Goal: Task Accomplishment & Management: Manage account settings

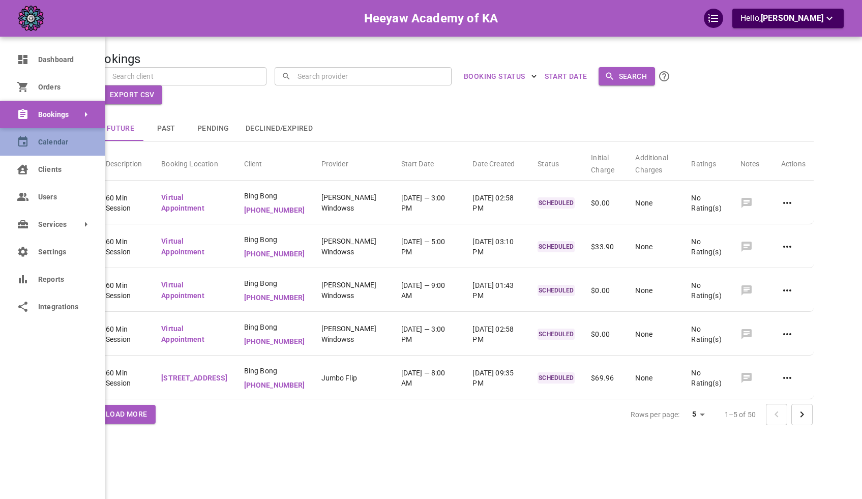
click at [55, 150] on link "Calendar" at bounding box center [52, 141] width 105 height 27
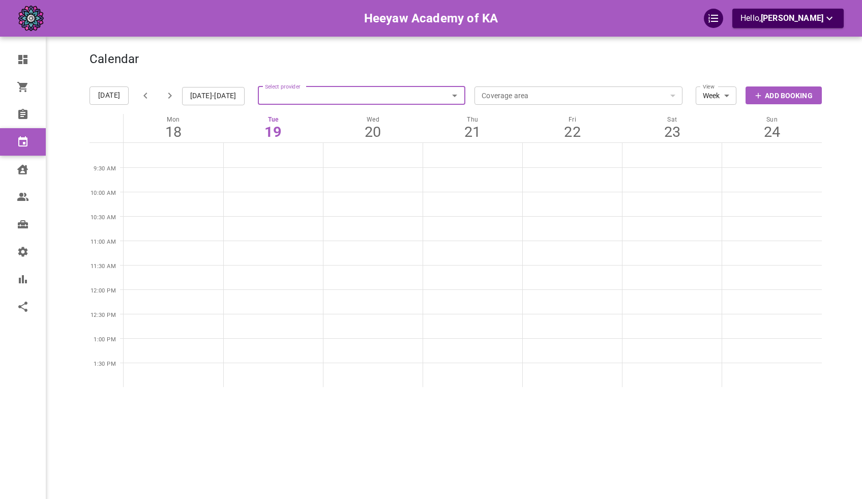
click at [312, 96] on input "Select provider" at bounding box center [362, 95] width 208 height 22
click at [318, 77] on div "Calendar Add Booking" at bounding box center [456, 64] width 733 height 25
click at [313, 94] on input "Select provider" at bounding box center [362, 95] width 208 height 22
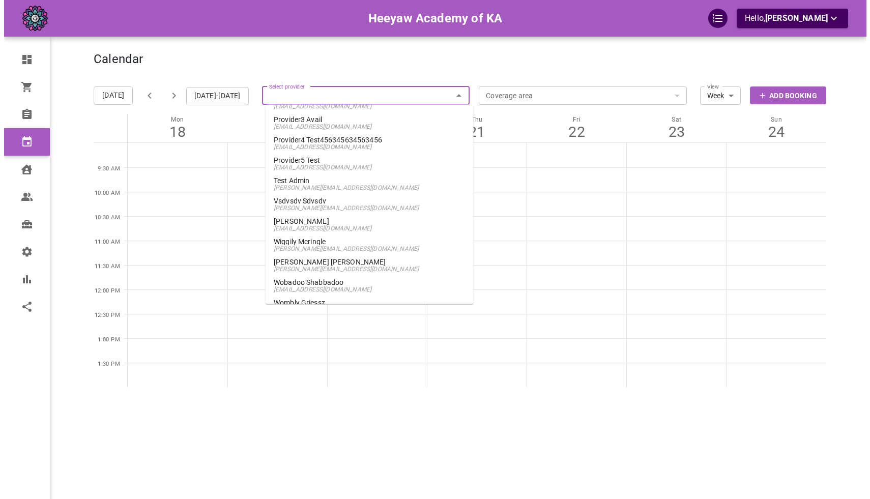
scroll to position [378, 0]
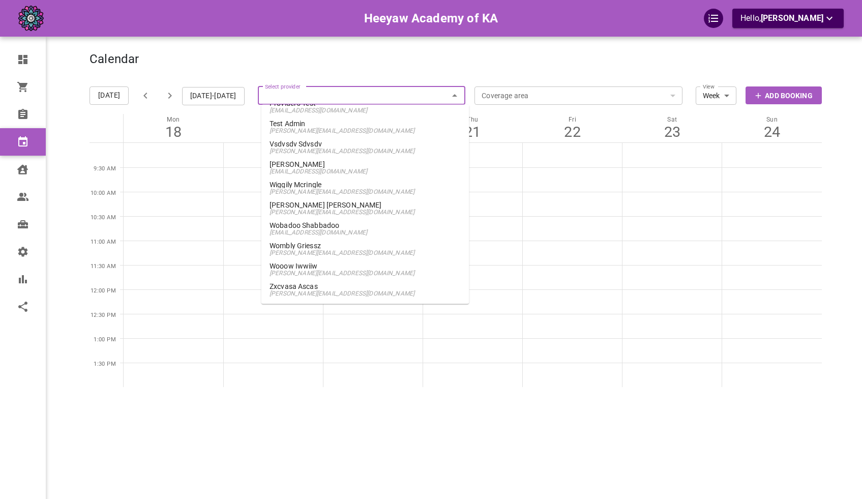
click at [368, 216] on li "Winkle Finkle omar+wfheeyaw@gomarketbox.com" at bounding box center [366, 209] width 208 height 20
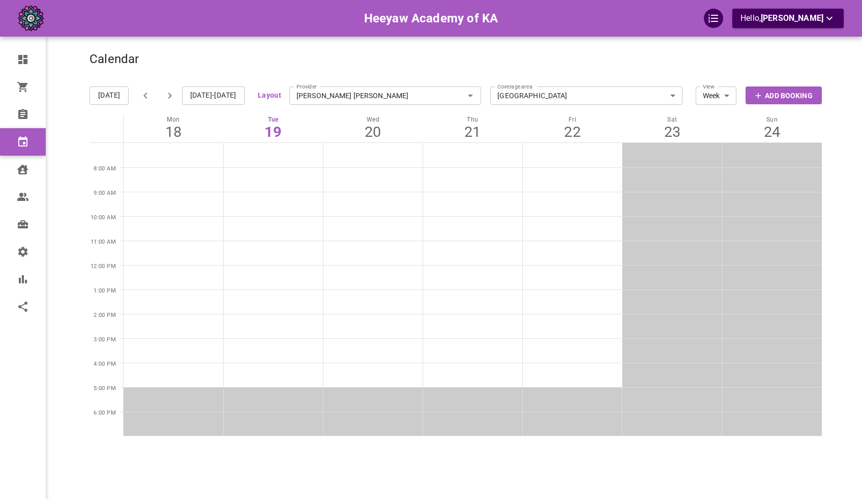
click at [270, 100] on button "Layout" at bounding box center [269, 95] width 23 height 13
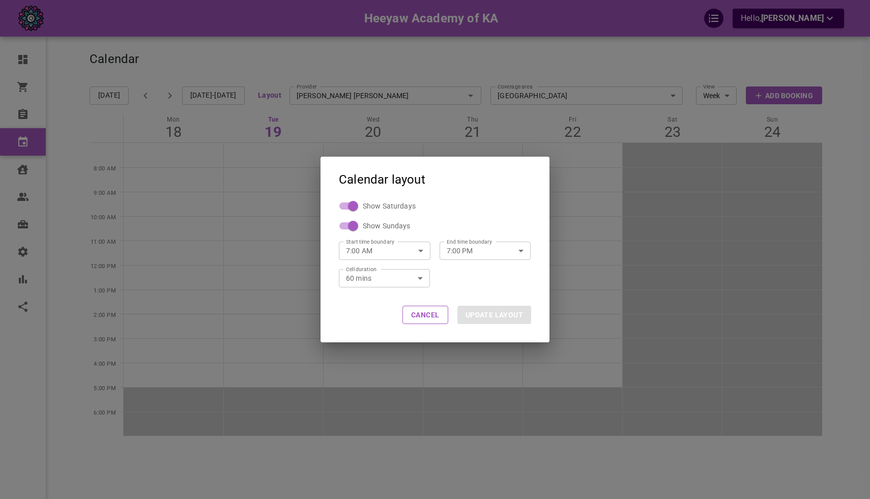
click at [394, 247] on input "7:00 AM" at bounding box center [373, 250] width 69 height 27
click at [385, 278] on li "12:00 AM" at bounding box center [385, 273] width 92 height 18
type input "12:00 AM"
click at [469, 310] on button "UPDATE LAYOUT" at bounding box center [494, 315] width 74 height 18
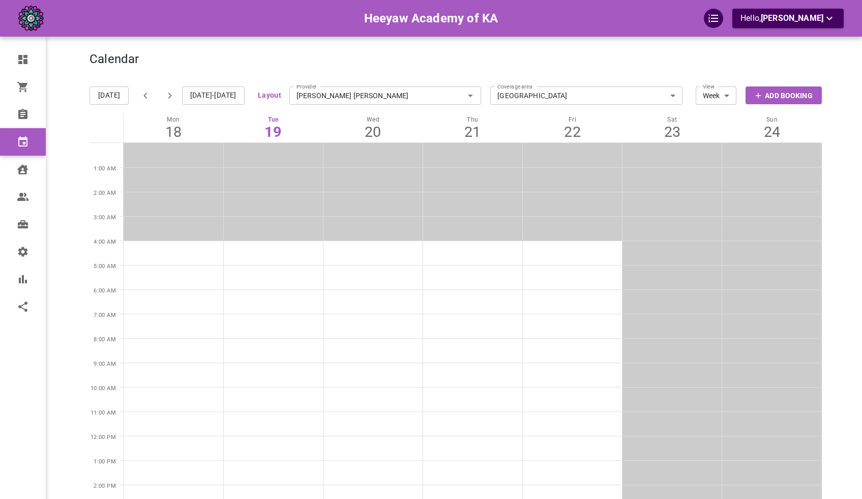
click at [197, 138] on div "18" at bounding box center [174, 132] width 100 height 18
click at [172, 98] on icon "button" at bounding box center [170, 96] width 12 height 12
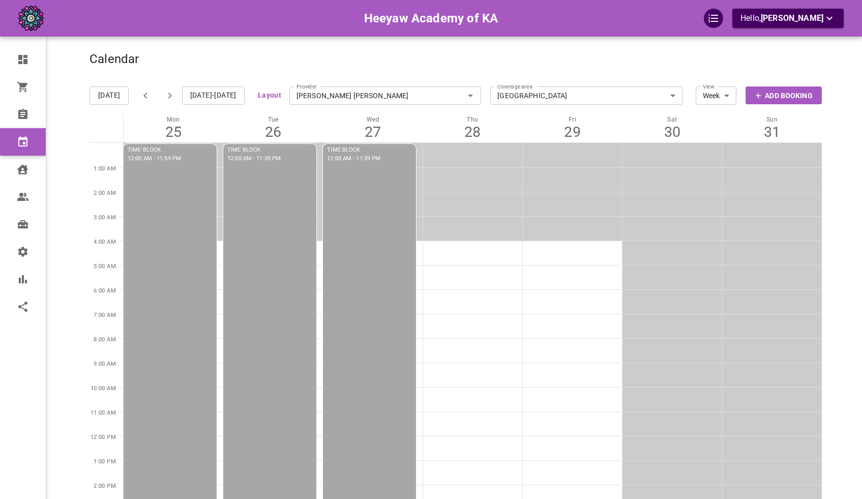
click at [147, 98] on icon "button" at bounding box center [145, 96] width 12 height 12
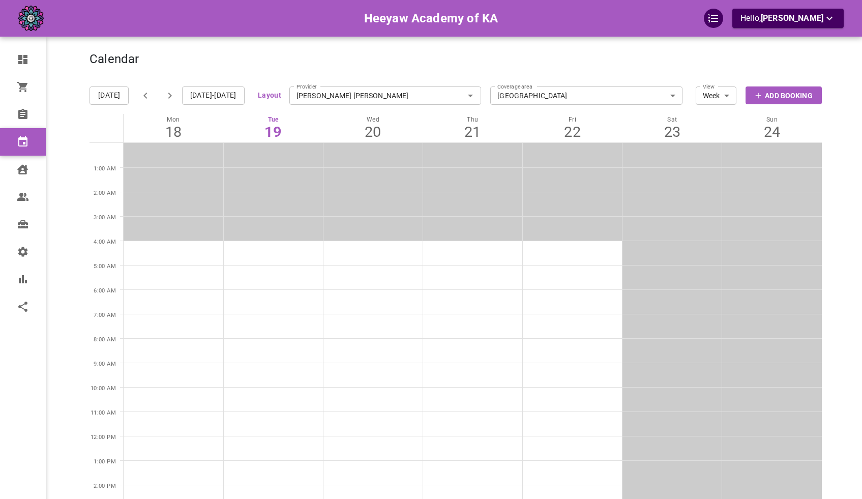
click at [279, 97] on button "Layout" at bounding box center [269, 95] width 23 height 13
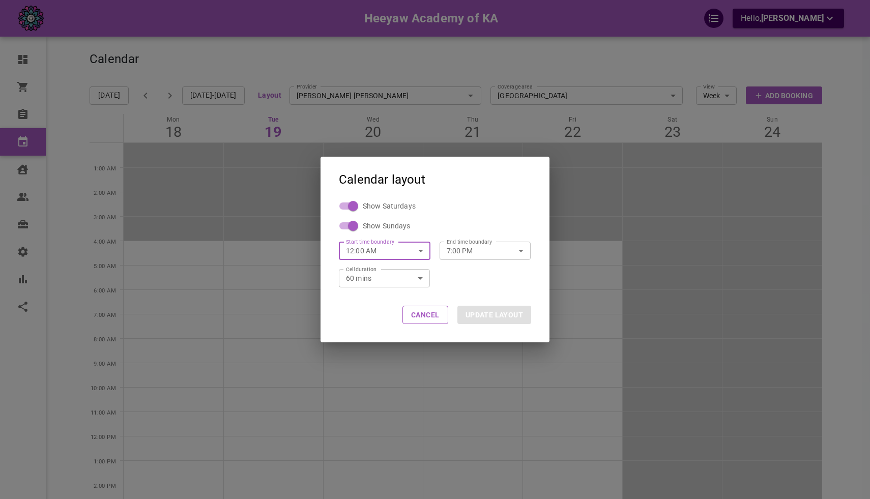
click at [372, 248] on input "12:00 AM" at bounding box center [373, 250] width 69 height 27
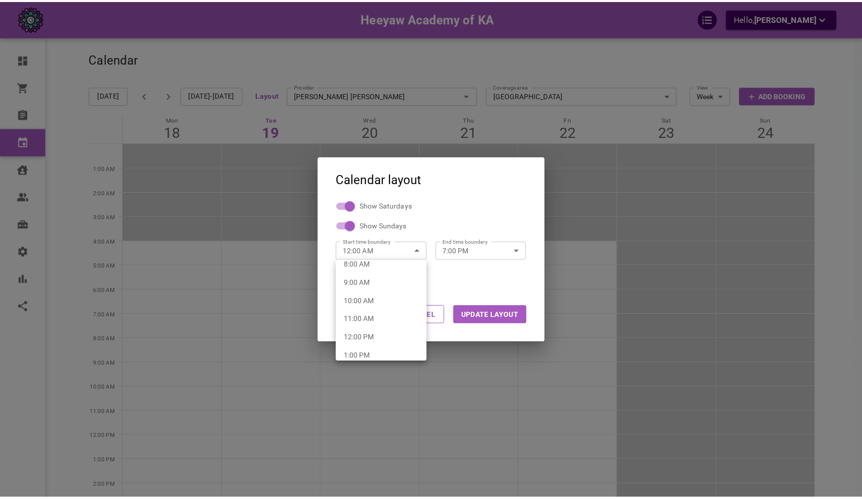
scroll to position [101, 0]
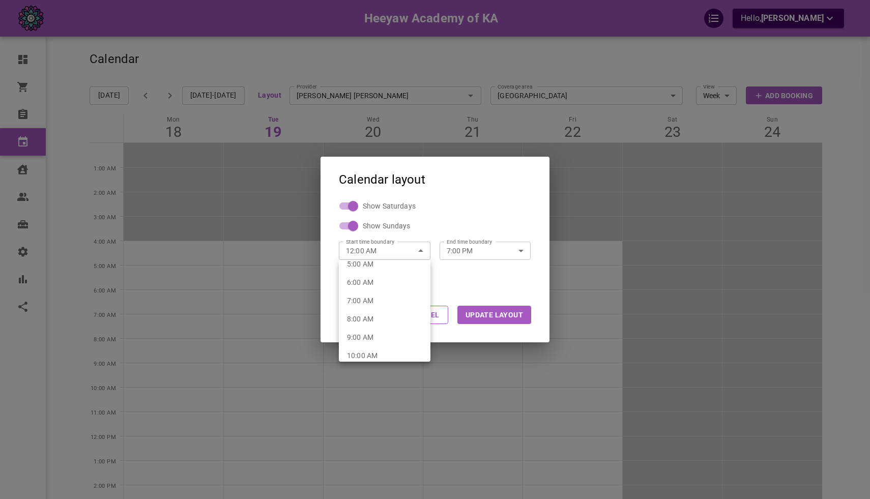
click at [386, 280] on li "6:00 AM" at bounding box center [385, 282] width 92 height 18
type input "6:00 AM"
click at [463, 310] on button "UPDATE LAYOUT" at bounding box center [494, 315] width 74 height 18
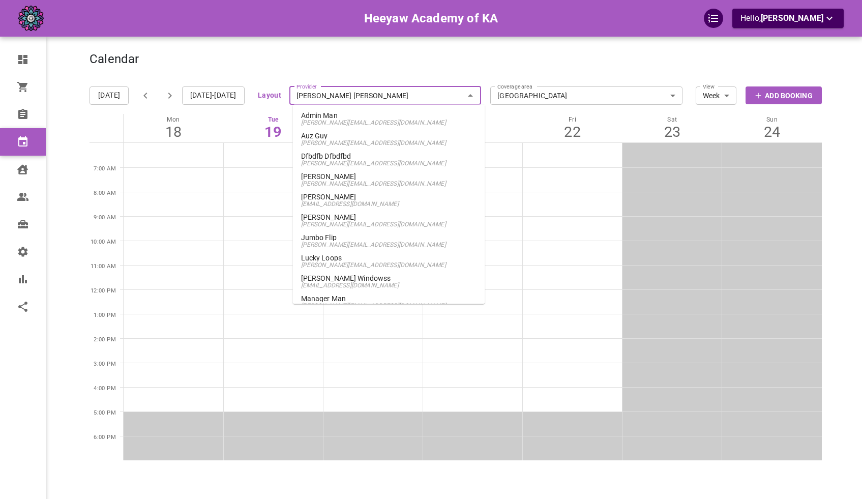
click at [301, 93] on input "Winkle Finkle" at bounding box center [385, 95] width 192 height 22
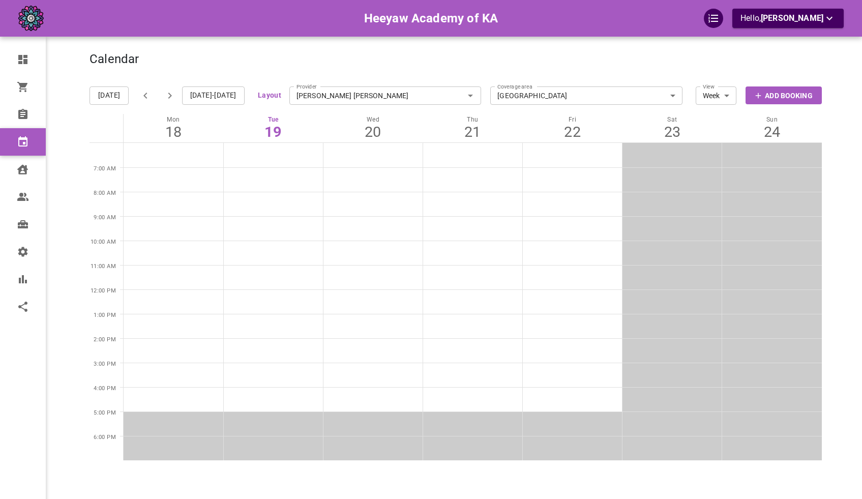
click at [298, 76] on div "Calendar Add Booking" at bounding box center [456, 64] width 733 height 25
click at [164, 99] on icon "button" at bounding box center [170, 96] width 12 height 12
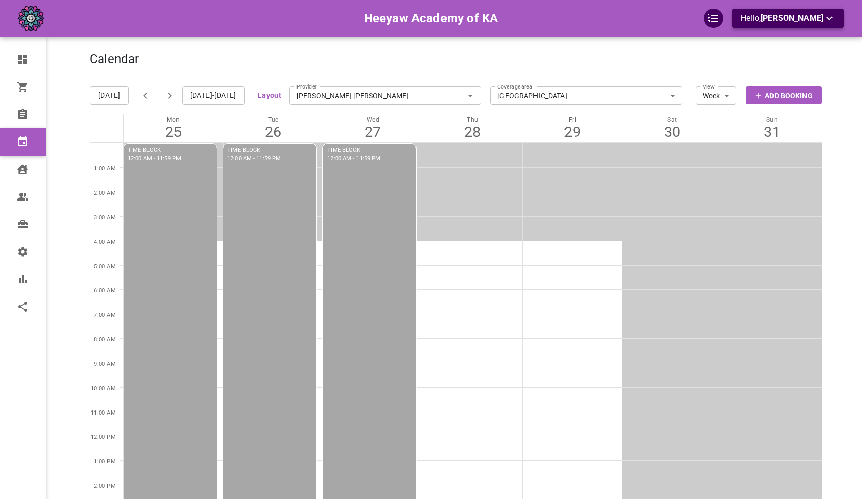
click at [771, 14] on p "Hello, Omar Tahir" at bounding box center [788, 18] width 95 height 13
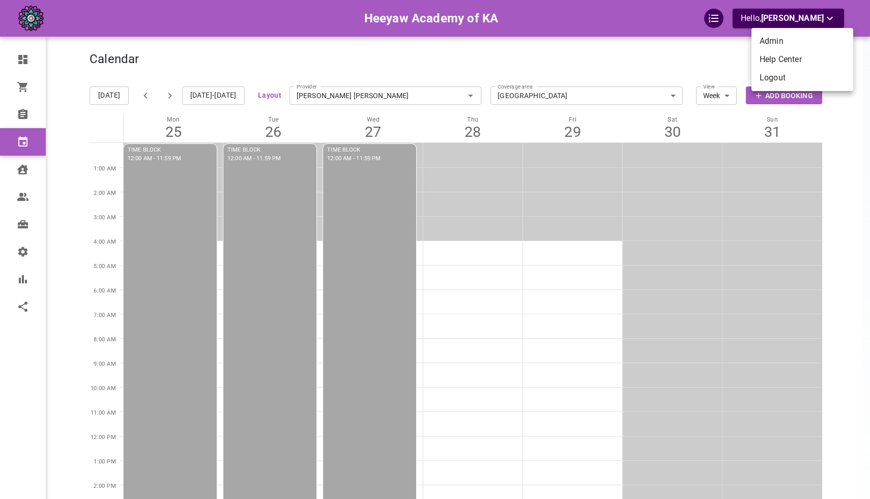
click at [777, 74] on li "Logout" at bounding box center [802, 78] width 102 height 18
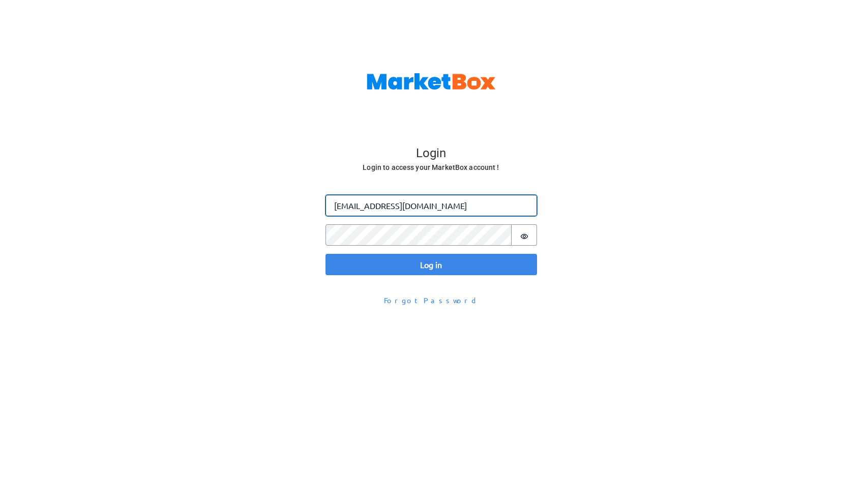
click at [355, 198] on input "[EMAIL_ADDRESS][DOMAIN_NAME]" at bounding box center [432, 205] width 212 height 21
click at [356, 205] on input "[EMAIL_ADDRESS][DOMAIN_NAME]" at bounding box center [432, 205] width 212 height 21
type input "[PERSON_NAME][EMAIL_ADDRESS][DOMAIN_NAME]"
click at [326, 254] on button "Log in" at bounding box center [432, 264] width 212 height 21
